Goal: Task Accomplishment & Management: Manage account settings

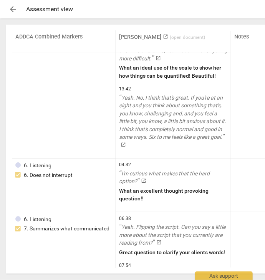
scroll to position [1554, 0]
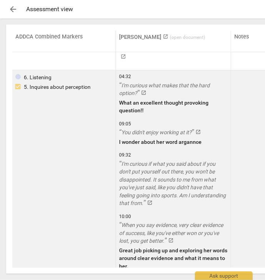
click at [220, 183] on link "I'm curious if what you said about if you don't put yourself out there, you won…" at bounding box center [173, 183] width 109 height 47
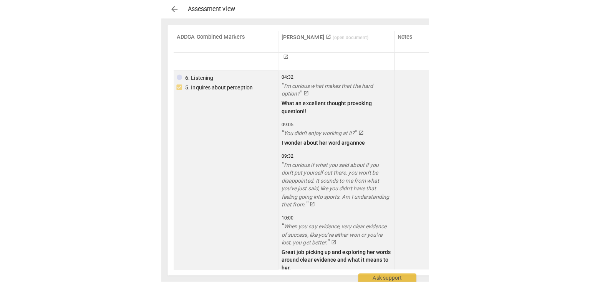
scroll to position [1400, 0]
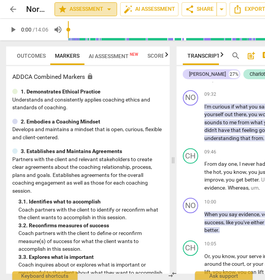
click at [85, 6] on span "star Assessment arrow_drop_down" at bounding box center [86, 9] width 56 height 9
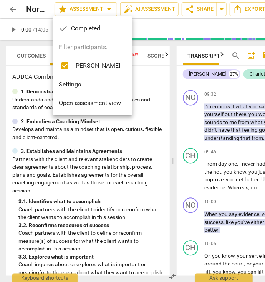
click at [78, 30] on div "check Completed" at bounding box center [93, 28] width 80 height 18
click at [160, 135] on div at bounding box center [132, 141] width 265 height 282
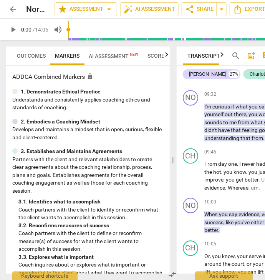
click at [167, 55] on icon "button" at bounding box center [166, 54] width 9 height 9
click at [167, 55] on div at bounding box center [167, 54] width 6 height 16
click at [153, 55] on span "Scores" at bounding box center [149, 56] width 20 height 6
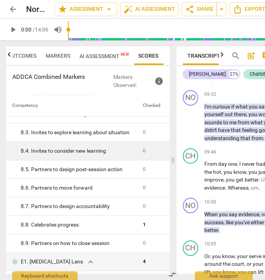
scroll to position [707, 0]
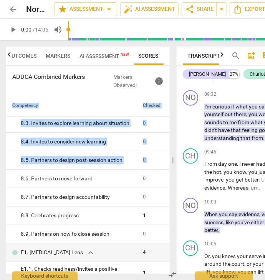
drag, startPoint x: 168, startPoint y: 171, endPoint x: 169, endPoint y: 197, distance: 26.2
click at [169, 197] on div "Competency Checked 1. Ethical expand_more 0 2. Mindset expand_more 0 3. Agreeme…" at bounding box center [88, 184] width 164 height 179
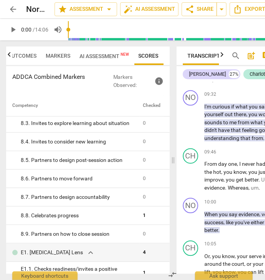
click at [113, 109] on th "Competency" at bounding box center [73, 106] width 134 height 22
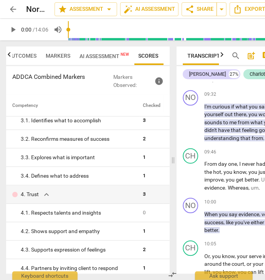
scroll to position [0, 0]
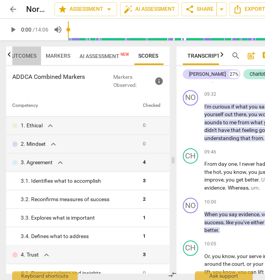
click at [22, 56] on span "Outcomes" at bounding box center [22, 56] width 29 height 6
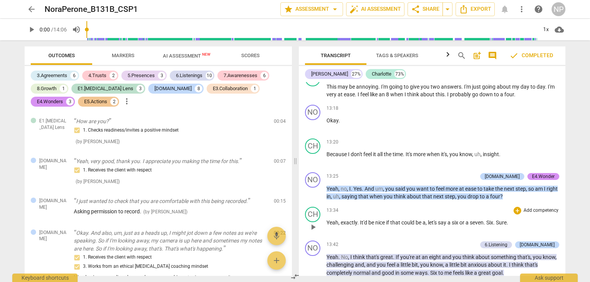
scroll to position [2471, 0]
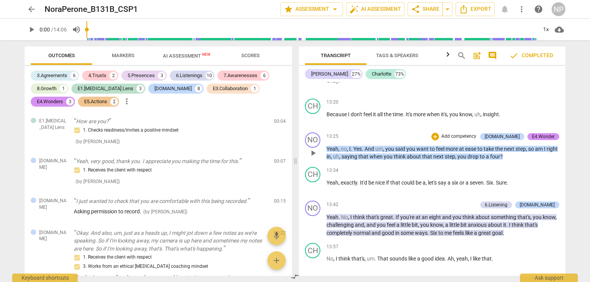
click at [265, 146] on span "to" at bounding box center [433, 149] width 6 height 6
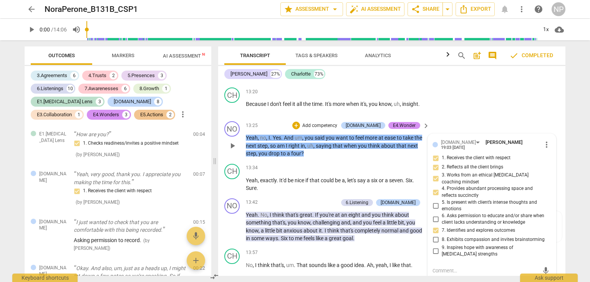
scroll to position [2689, 0]
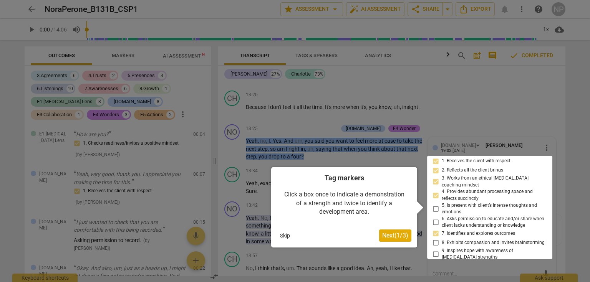
click at [265, 235] on button "Skip" at bounding box center [285, 236] width 16 height 12
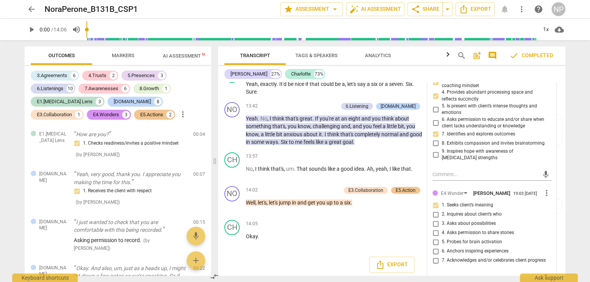
scroll to position [2801, 0]
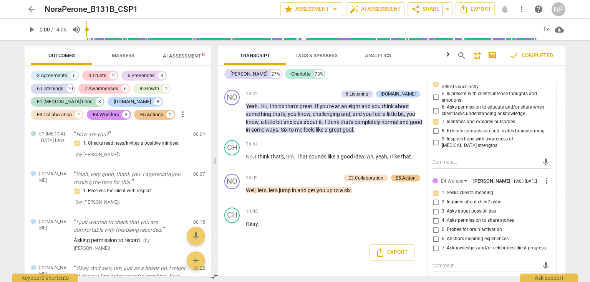
click at [265, 57] on div "arrow_back NoraPerone_B131B_CSP1 edit star Assessment arrow_drop_down auto_fix_…" at bounding box center [295, 141] width 590 height 282
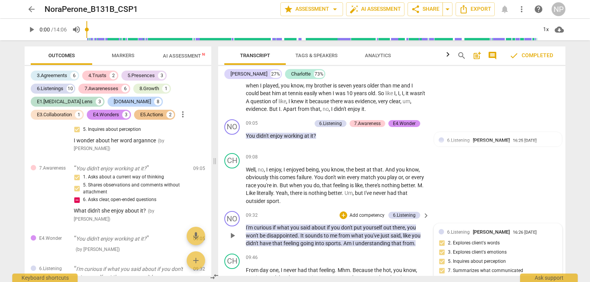
scroll to position [1874, 0]
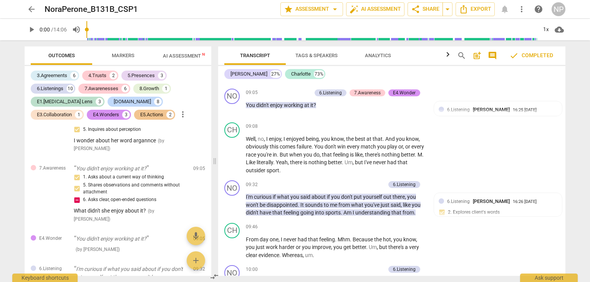
click at [265, 148] on div "arrow_back NoraPerone_B131B_CSP1 edit star Assessment arrow_drop_down auto_fix_…" at bounding box center [295, 141] width 590 height 282
click at [31, 8] on span "arrow_back" at bounding box center [31, 9] width 9 height 9
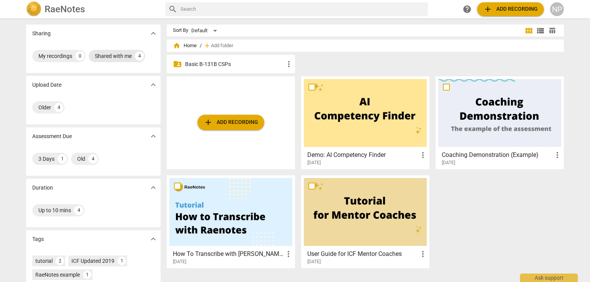
click at [118, 58] on div "Shared with me" at bounding box center [113, 56] width 37 height 8
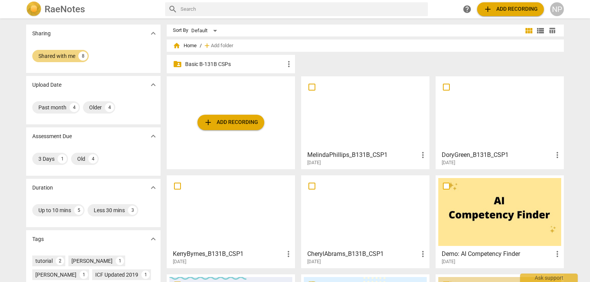
click at [265, 124] on div at bounding box center [499, 113] width 123 height 68
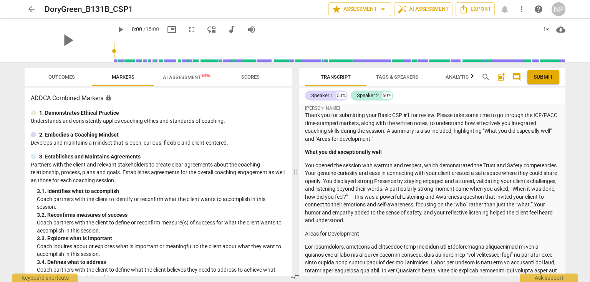
scroll to position [31, 0]
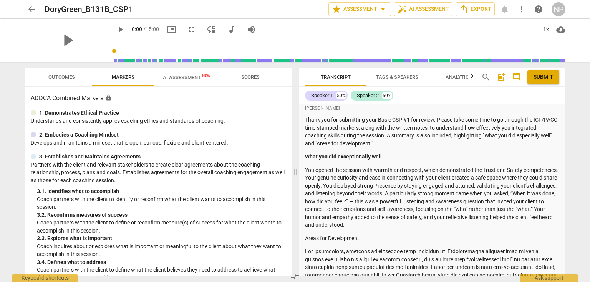
click at [265, 228] on p "You opened the session with warmth and respect, which demonstrated the Trust an…" at bounding box center [432, 197] width 254 height 63
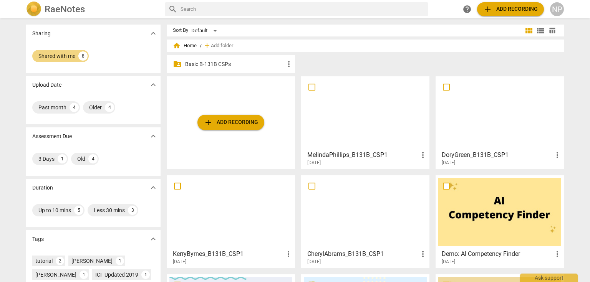
click at [265, 162] on div "Sharing expand_more Shared with me 8 Upload Date expand_more Past month 4 Older…" at bounding box center [295, 150] width 590 height 263
click at [265, 118] on div at bounding box center [365, 113] width 123 height 68
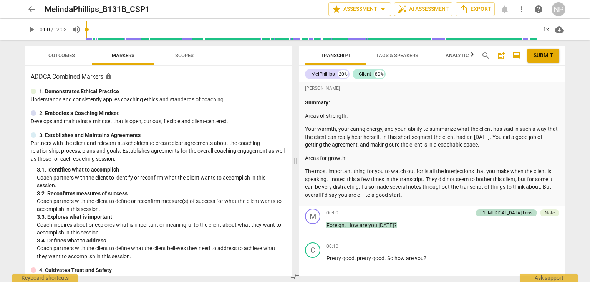
click at [27, 8] on span "arrow_back" at bounding box center [31, 9] width 9 height 9
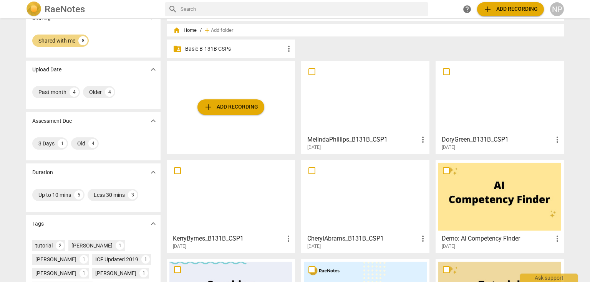
scroll to position [31, 0]
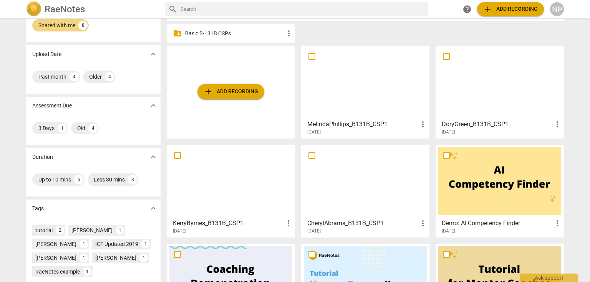
click at [254, 174] on div at bounding box center [230, 182] width 123 height 68
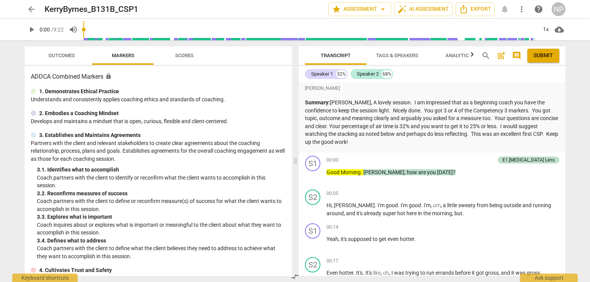
drag, startPoint x: 0, startPoint y: 0, endPoint x: 578, endPoint y: 108, distance: 587.7
click at [265, 108] on div "arrow_back KerryByrnes_B131B_CSP1 edit star Assessment arrow_drop_down auto_fix…" at bounding box center [295, 141] width 590 height 282
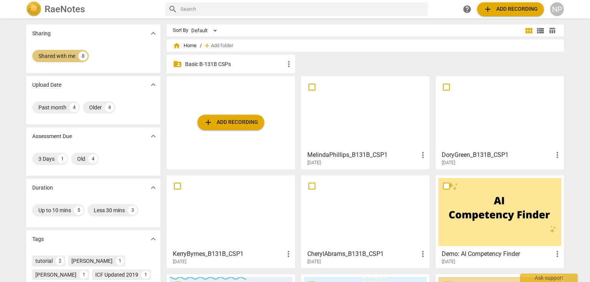
click at [56, 58] on div "Shared with me" at bounding box center [56, 56] width 37 height 8
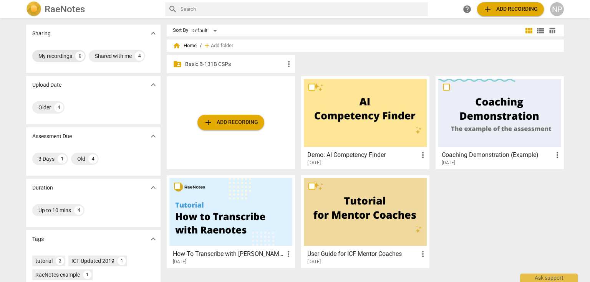
click at [54, 56] on div "My recordings" at bounding box center [55, 56] width 34 height 8
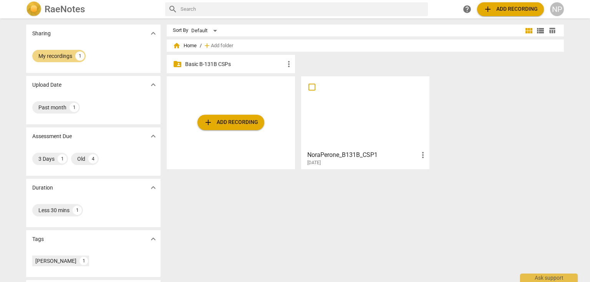
click at [265, 118] on div at bounding box center [365, 113] width 123 height 68
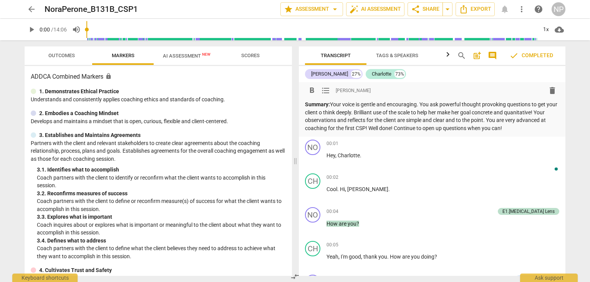
drag, startPoint x: 519, startPoint y: 130, endPoint x: 374, endPoint y: 105, distance: 147.3
click at [265, 105] on p "Summary: Your voice is gentle and encouraging. You ask powerful thought provoki…" at bounding box center [432, 117] width 254 height 32
click at [265, 97] on div "arrow_back NoraPerone_B131B_CSP1 edit star Assessment arrow_drop_down auto_fix_…" at bounding box center [295, 141] width 590 height 282
